Goal: Task Accomplishment & Management: Understand process/instructions

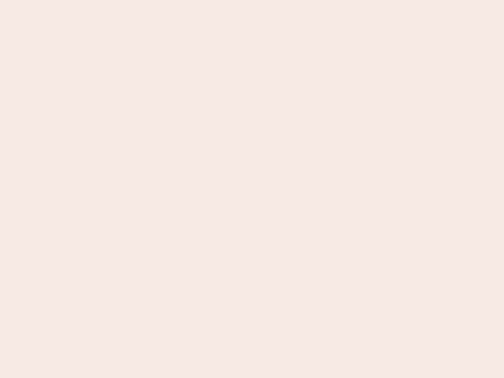
click at [252, 189] on nb-app "Almost there Thank you for registering for Newbook. Your account is under revie…" at bounding box center [252, 189] width 504 height 378
click at [252, 0] on nb-app "Almost there Thank you for registering for Newbook. Your account is under revie…" at bounding box center [252, 189] width 504 height 378
click at [269, 0] on nb-app "Almost there Thank you for registering for Newbook. Your account is under revie…" at bounding box center [252, 189] width 504 height 378
click at [252, 189] on nb-app "Almost there Thank you for registering for Newbook. Your account is under revie…" at bounding box center [252, 189] width 504 height 378
click at [252, 0] on nb-app "Almost there Thank you for registering for Newbook. Your account is under revie…" at bounding box center [252, 189] width 504 height 378
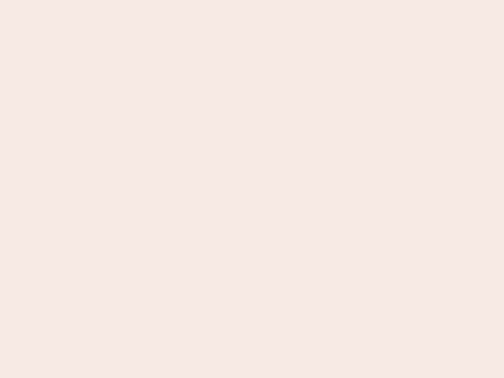
click at [176, 0] on nb-app "Almost there Thank you for registering for Newbook. Your account is under revie…" at bounding box center [252, 189] width 504 height 378
click at [252, 189] on nb-app "Almost there Thank you for registering for Newbook. Your account is under revie…" at bounding box center [252, 189] width 504 height 378
click at [252, 0] on nb-app "Almost there Thank you for registering for Newbook. Your account is under revie…" at bounding box center [252, 189] width 504 height 378
click at [176, 0] on nb-app "Almost there Thank you for registering for Newbook. Your account is under revie…" at bounding box center [252, 189] width 504 height 378
click at [252, 189] on nb-app "Almost there Thank you for registering for Newbook. Your account is under revie…" at bounding box center [252, 189] width 504 height 378
